Goal: Task Accomplishment & Management: Manage account settings

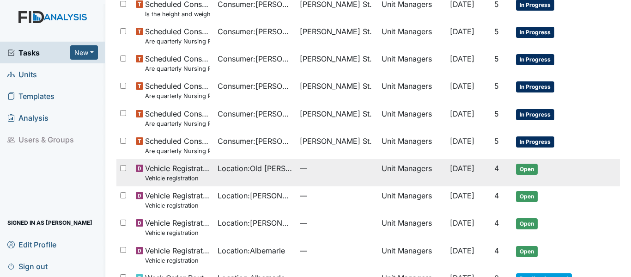
scroll to position [509, 0]
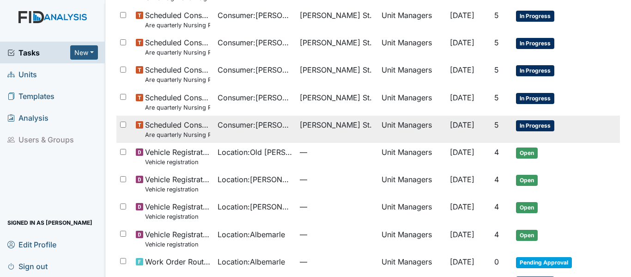
click at [204, 131] on small "Are quarterly Nursing Progress Notes/Visual Assessments completed by the end of…" at bounding box center [177, 134] width 65 height 9
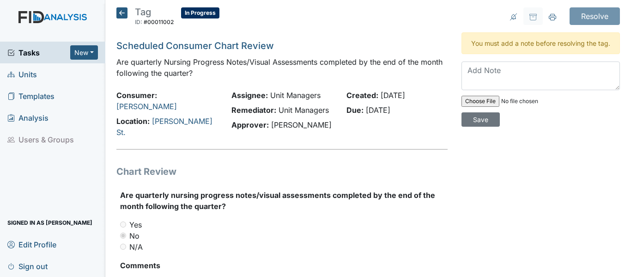
click at [121, 11] on icon at bounding box center [121, 12] width 11 height 11
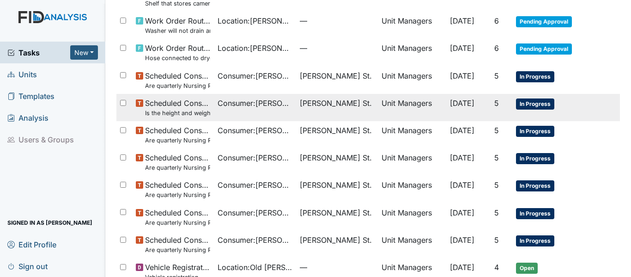
scroll to position [416, 0]
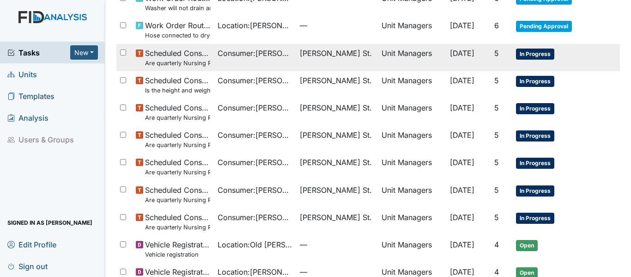
click at [192, 63] on small "Are quarterly Nursing Progress Notes/Visual Assessments completed by the end of…" at bounding box center [177, 63] width 65 height 9
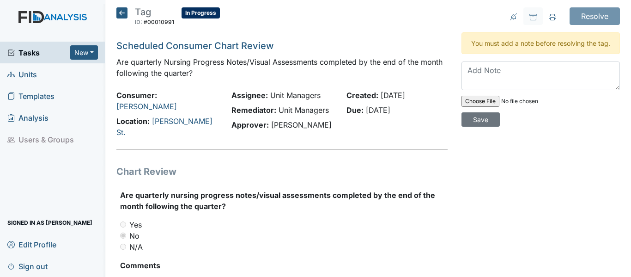
click at [123, 15] on icon at bounding box center [121, 12] width 11 height 11
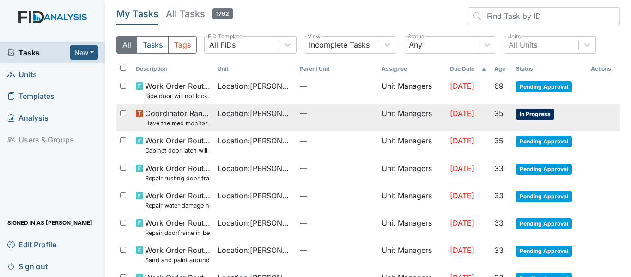
click at [179, 116] on span "Coordinator Random Have the med monitor sheets been filled out?" at bounding box center [177, 118] width 65 height 20
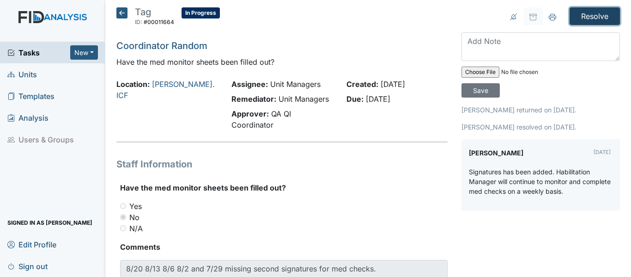
click at [582, 20] on input "Resolve" at bounding box center [595, 16] width 50 height 18
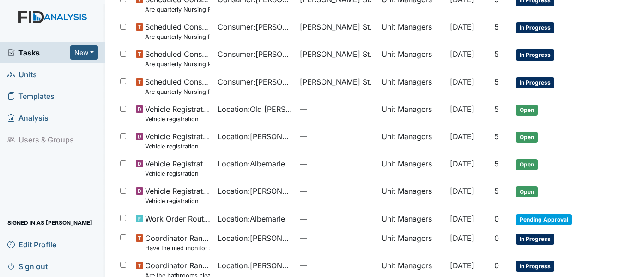
scroll to position [601, 0]
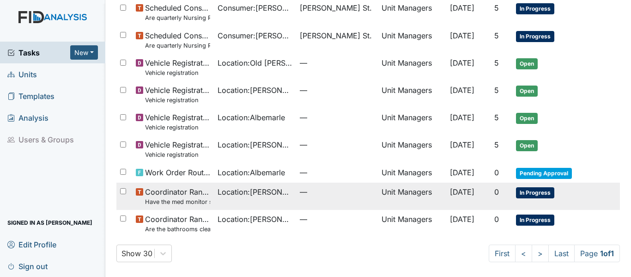
click at [263, 192] on span "Location : Luke St. ICF" at bounding box center [255, 191] width 74 height 11
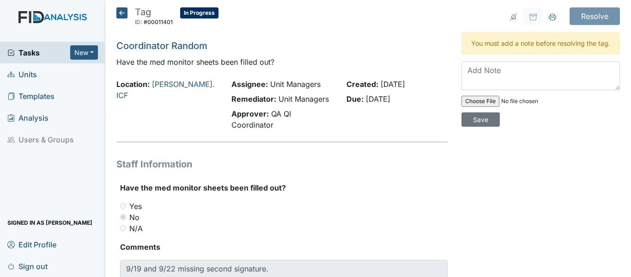
click at [114, 9] on div "Tag ID: #00011401 In Progress Autosaving... Coordinator Random Have the med mon…" at bounding box center [282, 169] width 345 height 325
click at [118, 8] on icon at bounding box center [121, 12] width 11 height 11
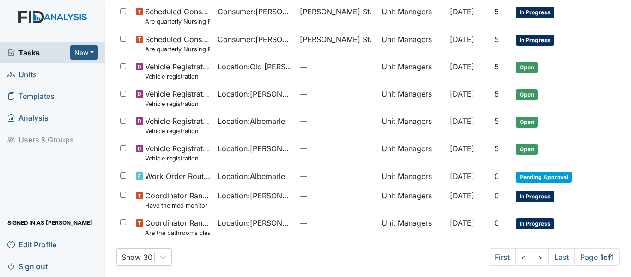
scroll to position [570, 0]
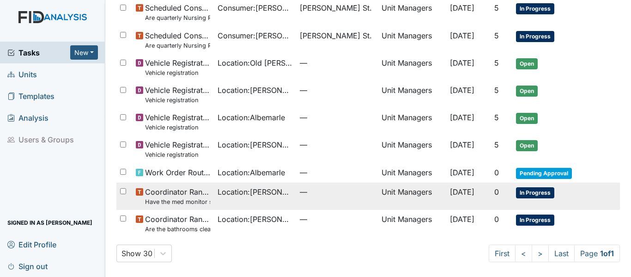
click at [236, 199] on td "Location : [GEOGRAPHIC_DATA]" at bounding box center [255, 196] width 82 height 27
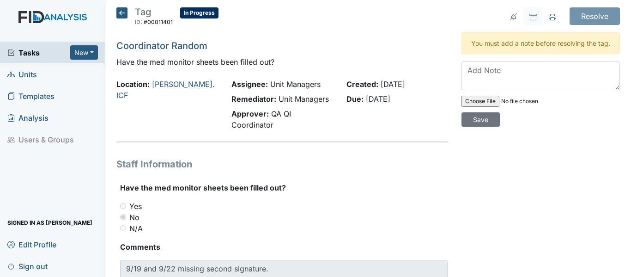
click at [123, 15] on icon at bounding box center [121, 12] width 11 height 11
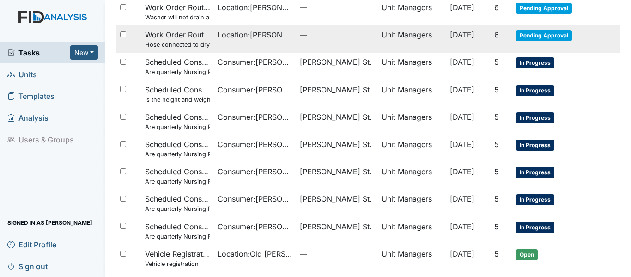
scroll to position [370, 0]
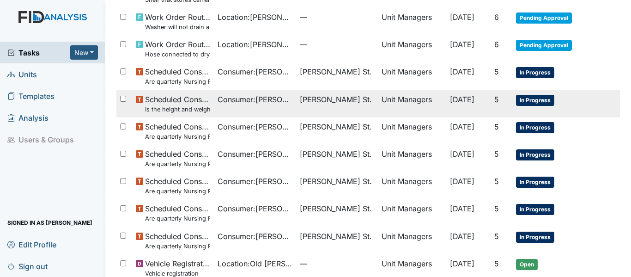
click at [214, 108] on td "Scheduled Consumer Chart Review Is the height and weight record current through…" at bounding box center [173, 103] width 82 height 27
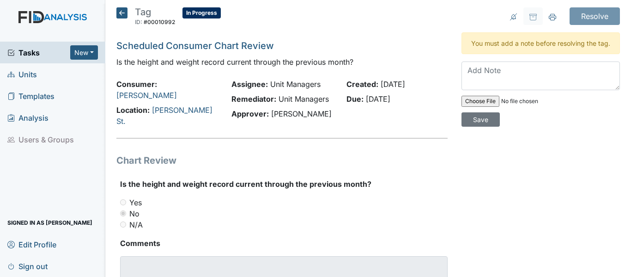
click at [121, 14] on icon at bounding box center [121, 12] width 11 height 11
